Goal: Task Accomplishment & Management: Use online tool/utility

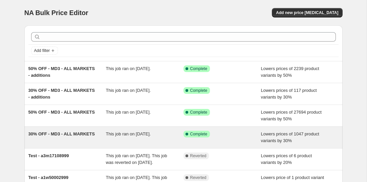
click at [108, 135] on span "This job ran on [DATE]." at bounding box center [128, 133] width 45 height 5
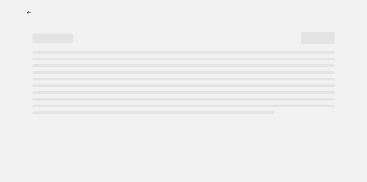
select select "percentage"
select select "collection"
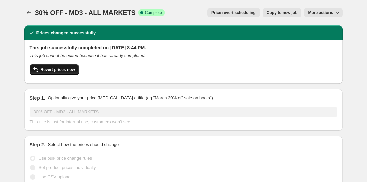
click at [61, 71] on span "Revert prices now" at bounding box center [57, 69] width 34 height 5
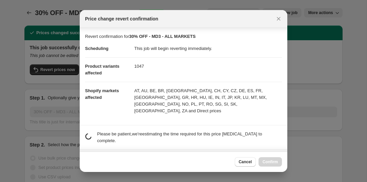
scroll to position [21, 0]
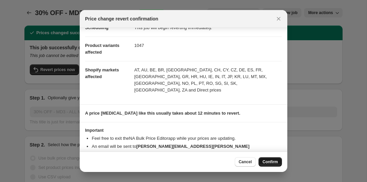
click at [272, 159] on button "Confirm" at bounding box center [269, 161] width 23 height 9
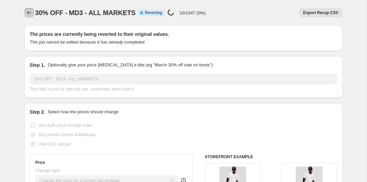
click at [28, 13] on icon "Price change jobs" at bounding box center [29, 12] width 4 height 3
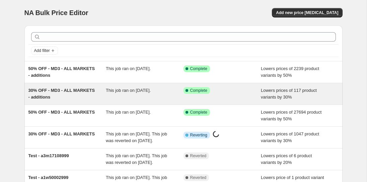
click at [62, 96] on span "30% OFF - MD3 - ALL MARKETS - additions" at bounding box center [61, 94] width 67 height 12
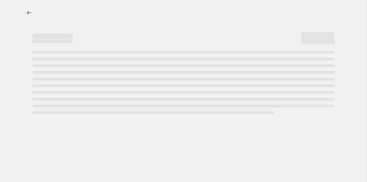
select select "percentage"
select select "collection"
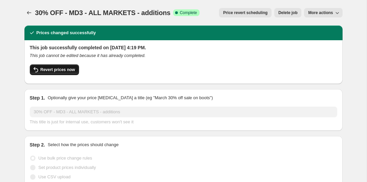
click at [65, 68] on span "Revert prices now" at bounding box center [57, 69] width 34 height 5
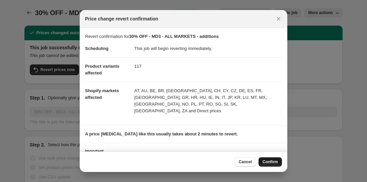
click at [270, 164] on span "Confirm" at bounding box center [269, 161] width 15 height 5
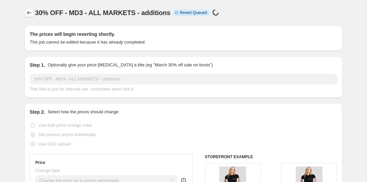
click at [28, 14] on icon "Price change jobs" at bounding box center [29, 12] width 7 height 7
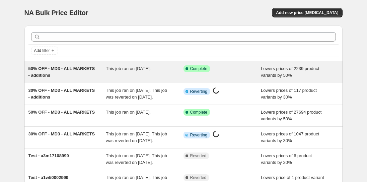
click at [71, 67] on span "50% OFF - MD3 - ALL MARKETS - additions" at bounding box center [61, 72] width 67 height 12
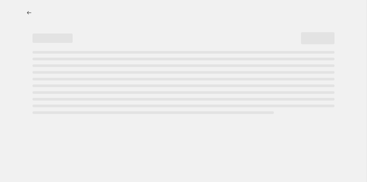
select select "percentage"
select select "collection"
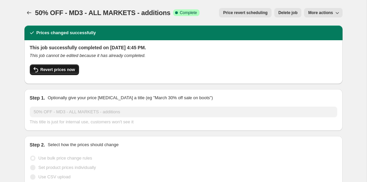
click at [42, 70] on span "Revert prices now" at bounding box center [57, 69] width 34 height 5
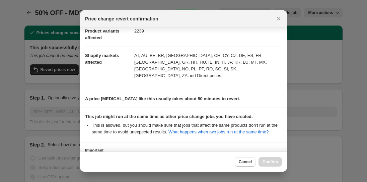
scroll to position [110, 0]
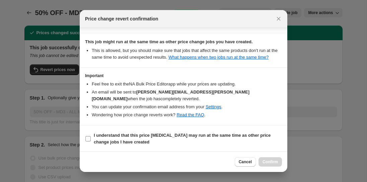
click at [114, 141] on b "I understand that this price change job may run at the same time as other price…" at bounding box center [182, 138] width 177 height 12
click at [91, 141] on input "I understand that this price change job may run at the same time as other price…" at bounding box center [87, 138] width 5 height 5
checkbox input "true"
click at [273, 161] on span "Confirm" at bounding box center [269, 161] width 15 height 5
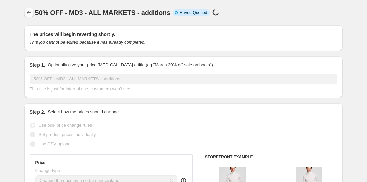
click at [27, 14] on icon "Price change jobs" at bounding box center [29, 12] width 7 height 7
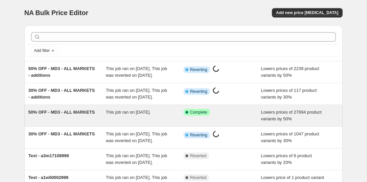
click at [101, 122] on div "50% OFF - MD3 - ALL MARKETS" at bounding box center [67, 115] width 78 height 13
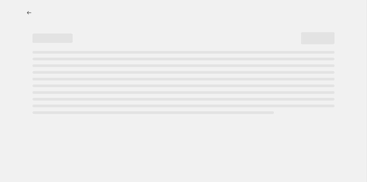
select select "percentage"
select select "collection"
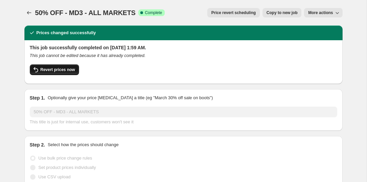
click at [51, 72] on span "Revert prices now" at bounding box center [57, 69] width 34 height 5
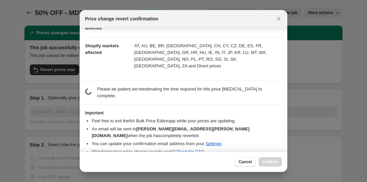
scroll to position [48, 0]
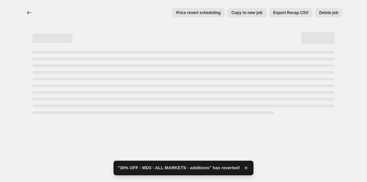
select select "percentage"
select select "collection"
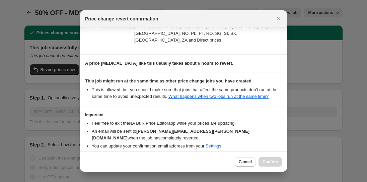
scroll to position [110, 0]
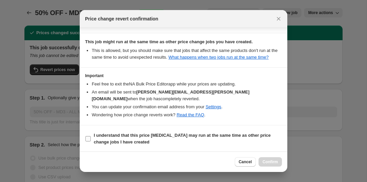
click at [87, 139] on input "I understand that this price change job may run at the same time as other price…" at bounding box center [87, 138] width 5 height 5
checkbox input "true"
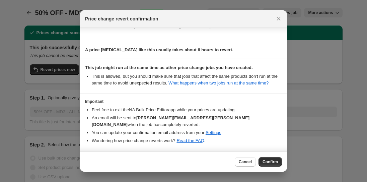
scroll to position [85, 0]
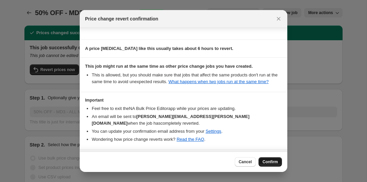
click at [269, 161] on span "Confirm" at bounding box center [269, 161] width 15 height 5
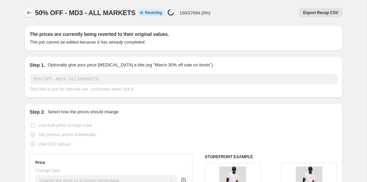
click at [27, 11] on icon "Price change jobs" at bounding box center [29, 12] width 7 height 7
